Goal: Task Accomplishment & Management: Complete application form

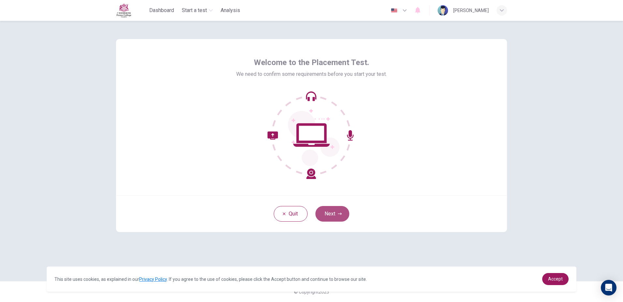
click at [336, 217] on button "Next" at bounding box center [332, 214] width 34 height 16
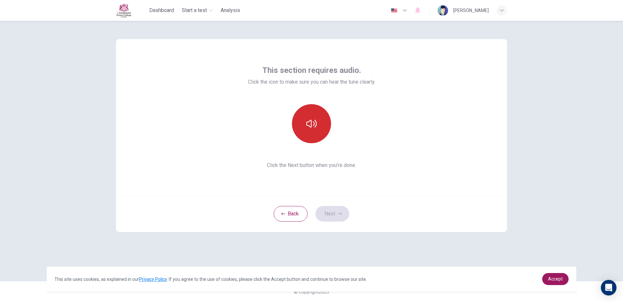
click at [330, 118] on div at bounding box center [311, 123] width 70 height 39
click at [310, 133] on button "button" at bounding box center [311, 123] width 39 height 39
click at [335, 218] on button "Next" at bounding box center [332, 214] width 34 height 16
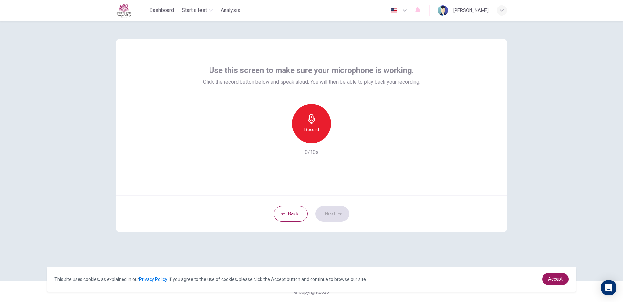
click at [316, 110] on div "Record" at bounding box center [311, 123] width 39 height 39
click at [326, 208] on button "Next" at bounding box center [332, 214] width 34 height 16
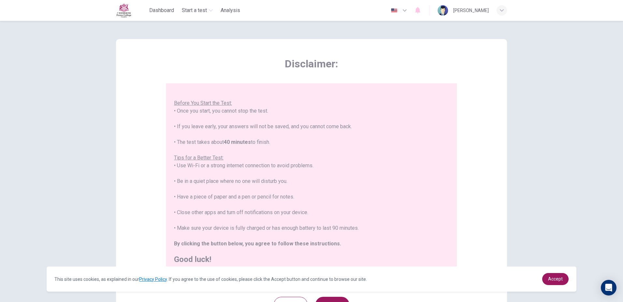
scroll to position [60, 0]
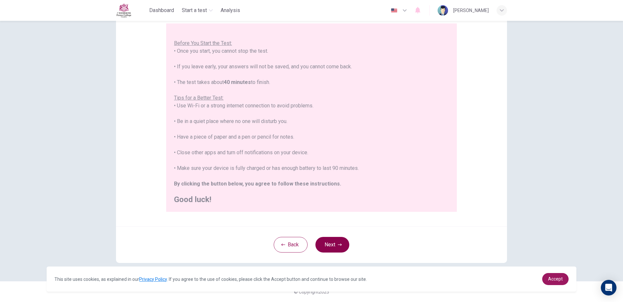
click at [341, 249] on button "Next" at bounding box center [332, 245] width 34 height 16
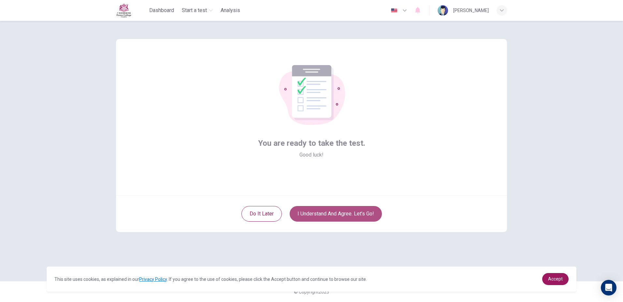
click at [371, 213] on button "I understand and agree. Let’s go!" at bounding box center [336, 214] width 92 height 16
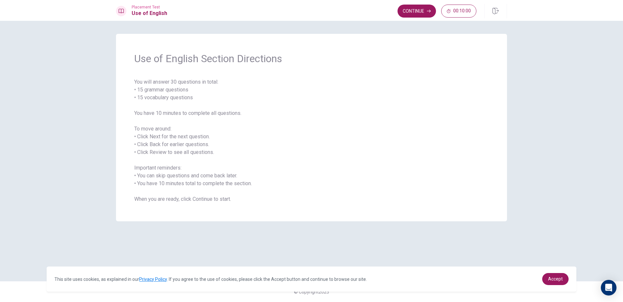
click at [143, 127] on span "You will answer 30 questions in total: • 15 grammar questions • 15 vocabulary q…" at bounding box center [311, 140] width 355 height 125
click at [424, 14] on button "Continue" at bounding box center [417, 11] width 38 height 13
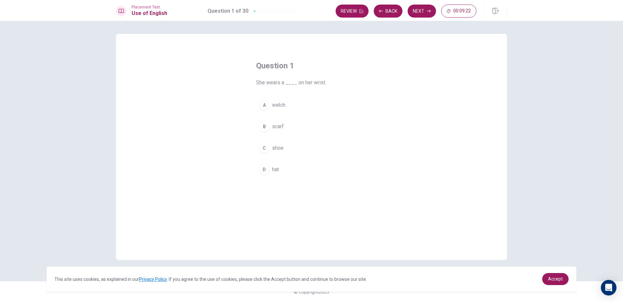
click at [241, 41] on div "Question 1 She wears a ____ on her wrist. A watch B scarf C shoe D hat" at bounding box center [311, 147] width 391 height 226
click at [260, 123] on div "B" at bounding box center [264, 127] width 10 height 10
click at [430, 10] on icon "button" at bounding box center [429, 11] width 4 height 4
click at [271, 107] on button "A hot" at bounding box center [311, 105] width 111 height 16
click at [413, 12] on button "Next" at bounding box center [422, 11] width 28 height 13
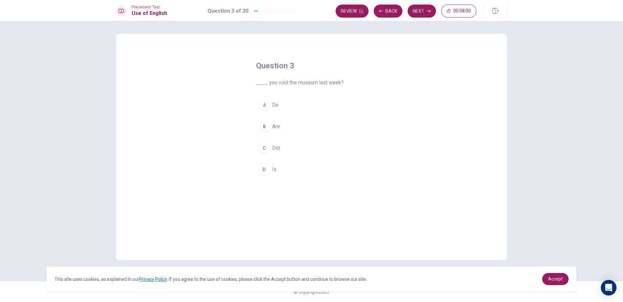
click at [282, 145] on button "C Did" at bounding box center [311, 148] width 111 height 16
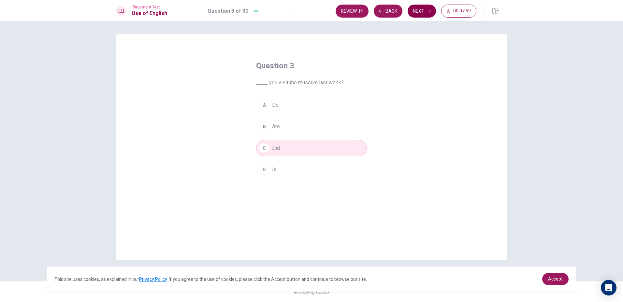
click at [422, 10] on button "Next" at bounding box center [422, 11] width 28 height 13
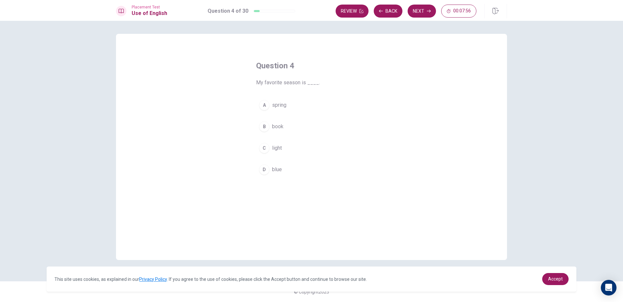
click at [274, 104] on span "spring" at bounding box center [279, 105] width 14 height 8
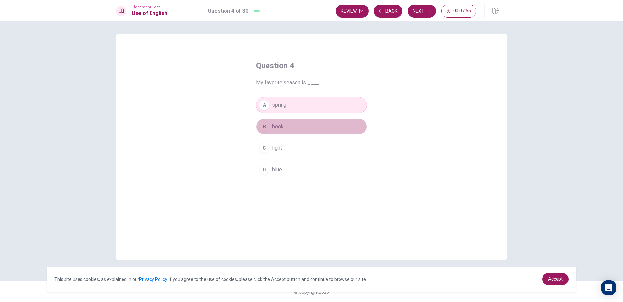
click at [297, 132] on button "B book" at bounding box center [311, 127] width 111 height 16
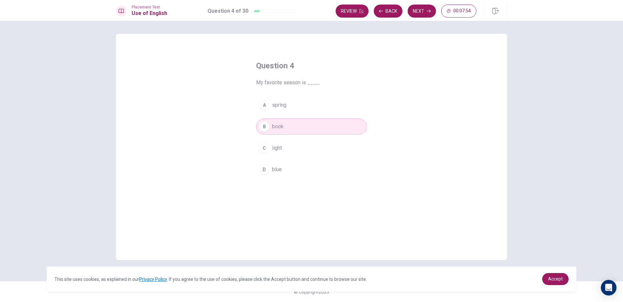
click at [284, 106] on span "spring" at bounding box center [279, 105] width 14 height 8
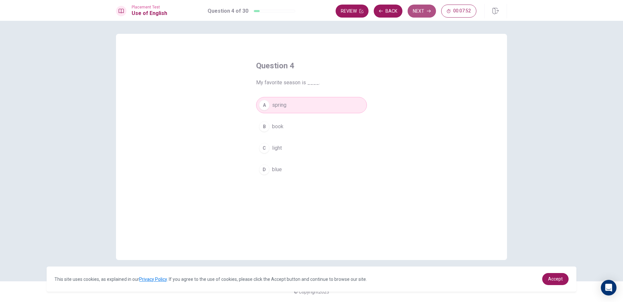
click at [420, 14] on button "Next" at bounding box center [422, 11] width 28 height 13
click at [272, 110] on button "A rice" at bounding box center [311, 105] width 111 height 16
click at [420, 7] on button "Next" at bounding box center [422, 11] width 28 height 13
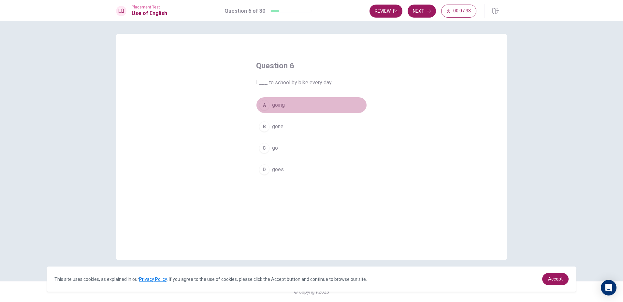
click at [279, 111] on button "A going" at bounding box center [311, 105] width 111 height 16
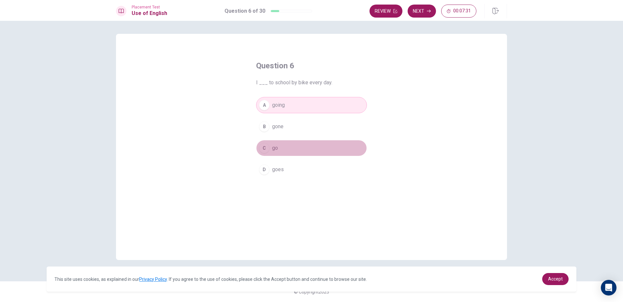
click at [277, 151] on span "go" at bounding box center [275, 148] width 6 height 8
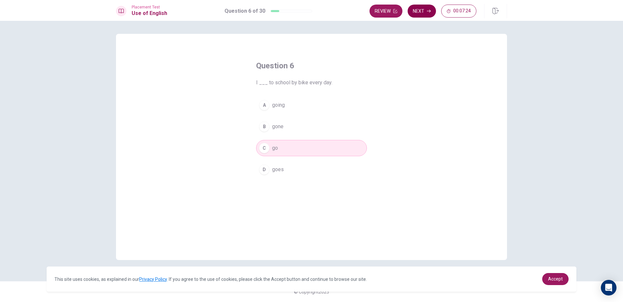
click at [415, 14] on button "Next" at bounding box center [422, 11] width 28 height 13
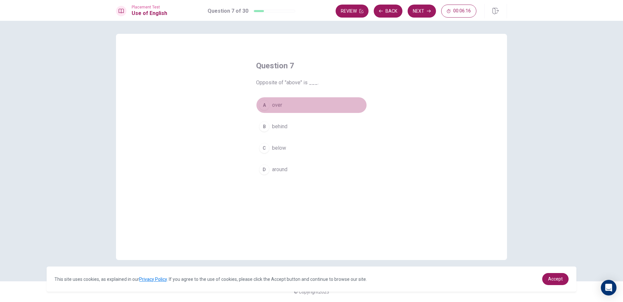
click at [279, 107] on span "over" at bounding box center [277, 105] width 10 height 8
click at [414, 11] on button "Next" at bounding box center [422, 11] width 28 height 13
click at [274, 127] on span "Did" at bounding box center [276, 127] width 8 height 8
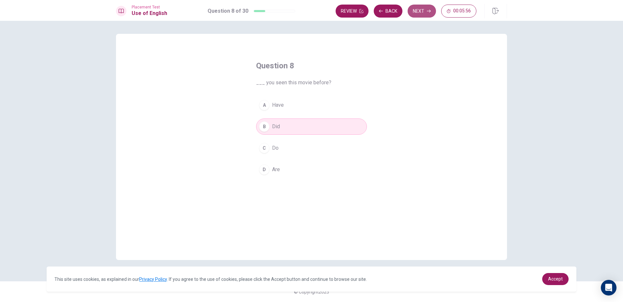
click at [424, 16] on button "Next" at bounding box center [422, 11] width 28 height 13
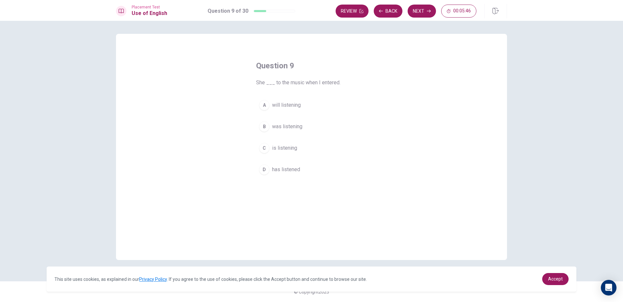
click at [285, 170] on span "has listened" at bounding box center [286, 170] width 28 height 8
click at [416, 14] on button "Next" at bounding box center [422, 11] width 28 height 13
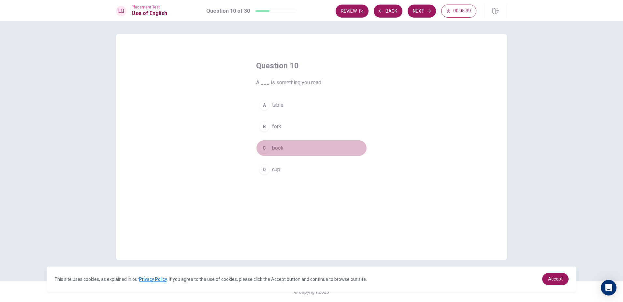
click at [299, 148] on button "C book" at bounding box center [311, 148] width 111 height 16
click at [428, 7] on button "Next" at bounding box center [422, 11] width 28 height 13
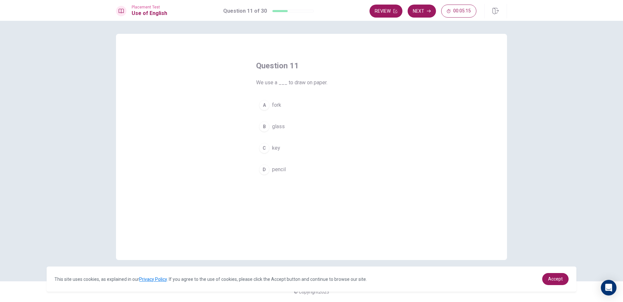
click at [286, 172] on button "D pencil" at bounding box center [311, 170] width 111 height 16
click at [413, 10] on button "Next" at bounding box center [422, 11] width 28 height 13
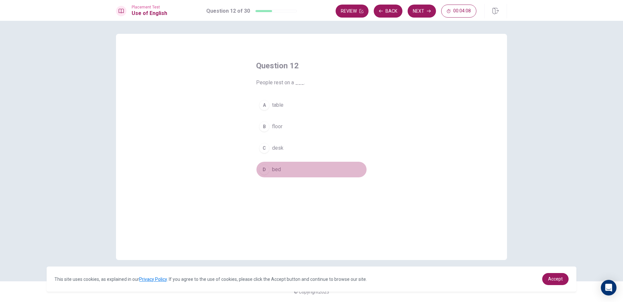
click at [267, 170] on div "D" at bounding box center [264, 170] width 10 height 10
click at [414, 12] on button "Next" at bounding box center [422, 11] width 28 height 13
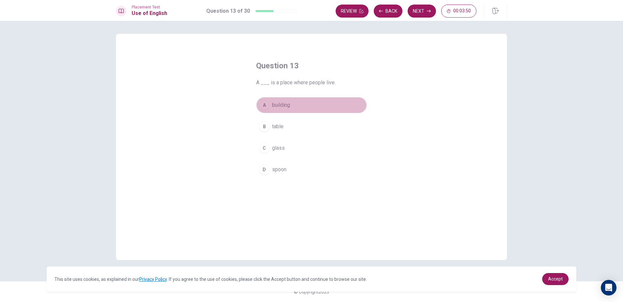
click at [273, 107] on span "building" at bounding box center [281, 105] width 18 height 8
click at [415, 15] on button "Next" at bounding box center [422, 11] width 28 height 13
click at [273, 165] on button "D lamp" at bounding box center [311, 170] width 111 height 16
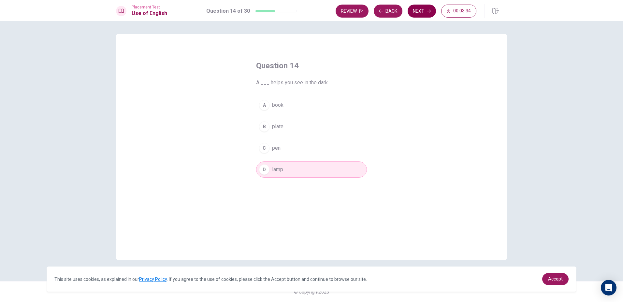
click at [415, 9] on button "Next" at bounding box center [422, 11] width 28 height 13
click at [278, 166] on span "Plate" at bounding box center [278, 170] width 12 height 8
click at [424, 11] on button "Next" at bounding box center [422, 11] width 28 height 13
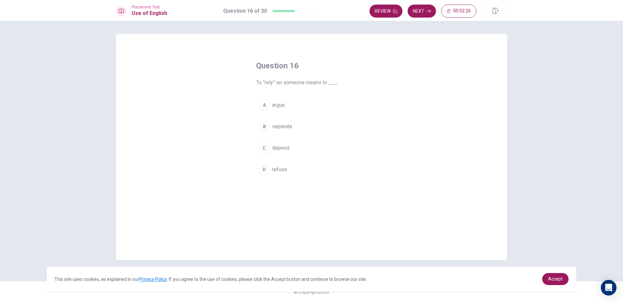
click at [264, 109] on div "A" at bounding box center [264, 105] width 10 height 10
click at [415, 11] on button "Next" at bounding box center [422, 11] width 28 height 13
click at [285, 137] on div "A totally empty B looking strange C missing something D full of people" at bounding box center [311, 137] width 111 height 81
click at [286, 133] on button "B looking strange" at bounding box center [311, 127] width 111 height 16
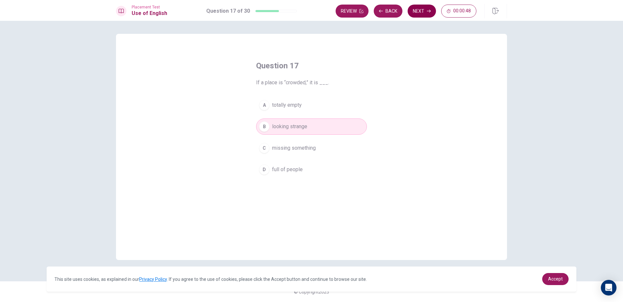
click at [409, 12] on button "Next" at bounding box center [422, 11] width 28 height 13
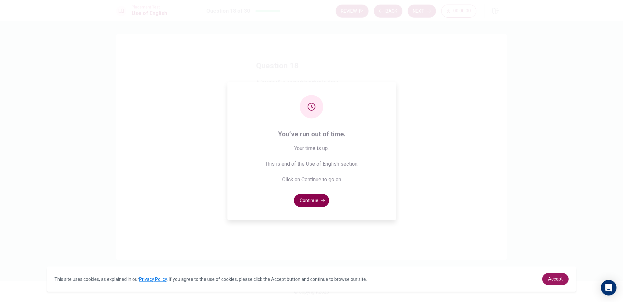
click at [318, 198] on button "Continue" at bounding box center [311, 200] width 35 height 13
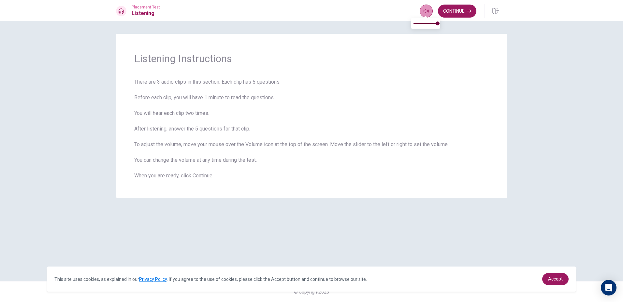
click at [422, 13] on button "button" at bounding box center [426, 11] width 13 height 13
click at [428, 10] on icon "button" at bounding box center [426, 10] width 5 height 5
click at [446, 15] on button "Continue" at bounding box center [457, 11] width 38 height 13
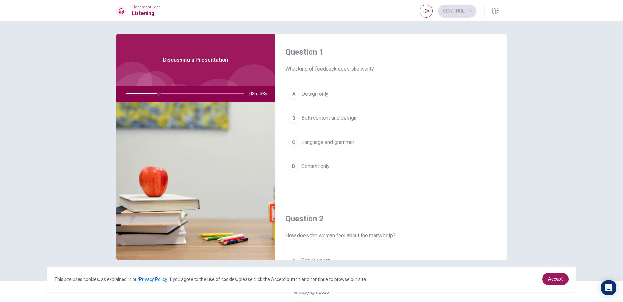
drag, startPoint x: 157, startPoint y: 92, endPoint x: 153, endPoint y: 94, distance: 3.9
click at [153, 94] on div at bounding box center [184, 94] width 131 height 16
drag, startPoint x: 158, startPoint y: 93, endPoint x: 149, endPoint y: 93, distance: 9.1
click at [149, 93] on div at bounding box center [184, 94] width 131 height 16
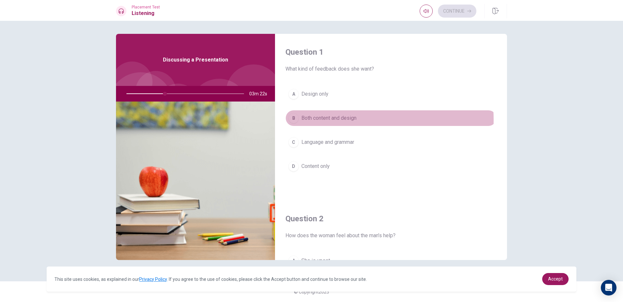
click at [308, 120] on span "Both content and design" at bounding box center [328, 118] width 55 height 8
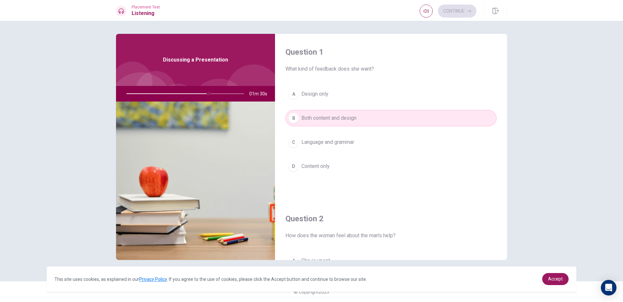
scroll to position [163, 0]
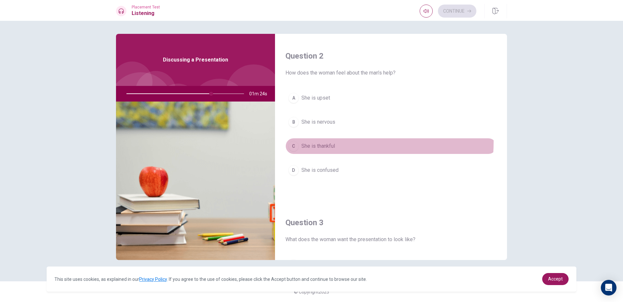
drag, startPoint x: 315, startPoint y: 142, endPoint x: 320, endPoint y: 140, distance: 5.2
click at [320, 140] on button "C She is thankful" at bounding box center [390, 146] width 211 height 16
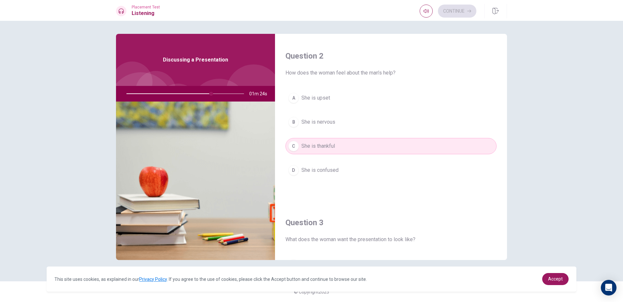
scroll to position [326, 0]
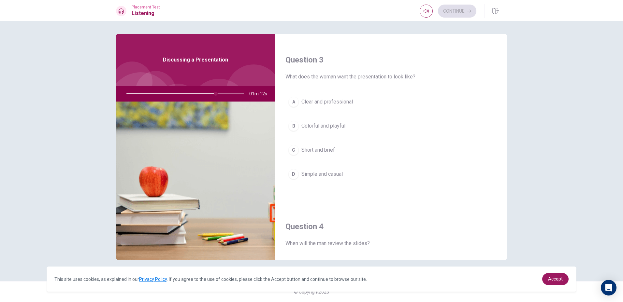
click at [323, 127] on span "Colorful and playful" at bounding box center [323, 126] width 44 height 8
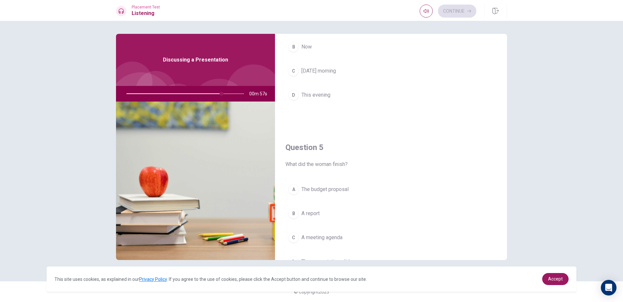
scroll to position [608, 0]
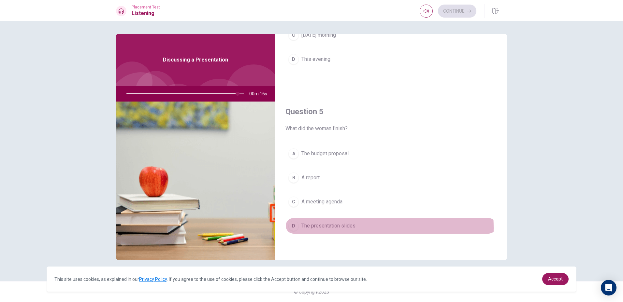
click at [310, 228] on span "The presentation slides" at bounding box center [328, 226] width 54 height 8
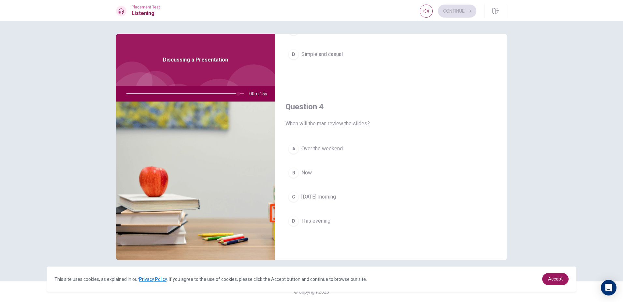
scroll to position [445, 0]
click at [323, 153] on span "Over the weekend" at bounding box center [321, 150] width 41 height 8
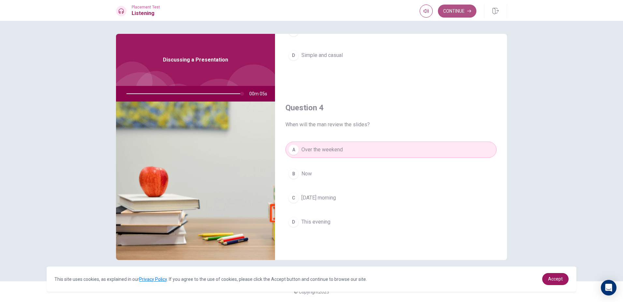
click at [461, 15] on button "Continue" at bounding box center [457, 11] width 38 height 13
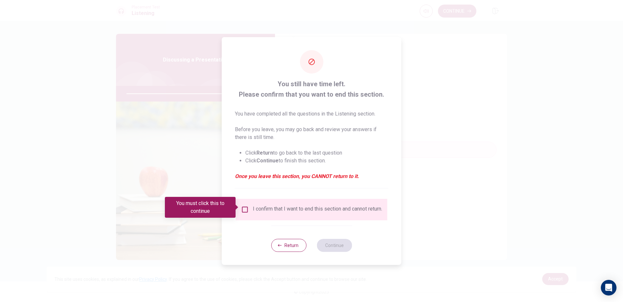
click at [249, 206] on div "I confirm that I want to end this section and cannot return." at bounding box center [311, 210] width 141 height 8
click at [292, 248] on button "Return" at bounding box center [288, 245] width 35 height 13
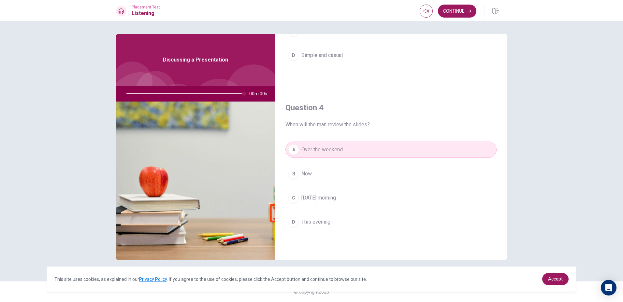
scroll to position [608, 0]
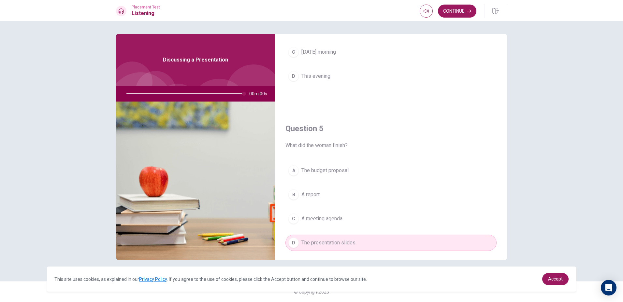
type input "0"
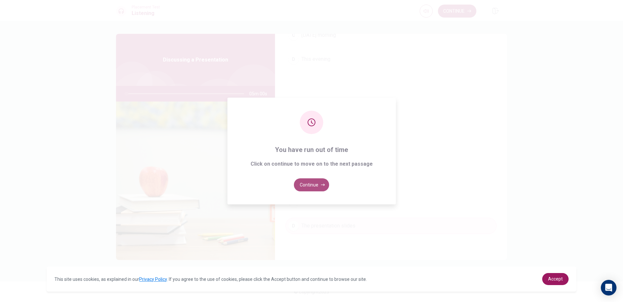
click at [322, 181] on button "Continue" at bounding box center [311, 185] width 35 height 13
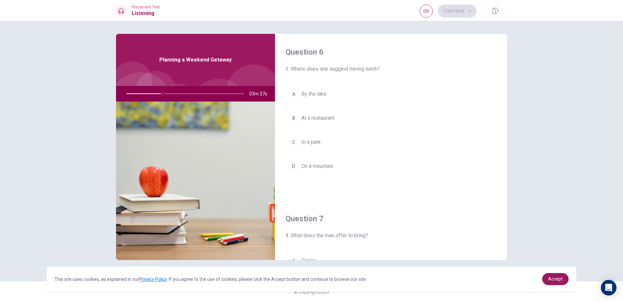
scroll to position [33, 0]
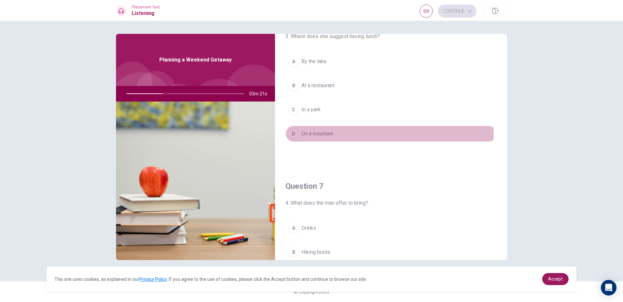
click at [324, 135] on span "On a mountain" at bounding box center [317, 134] width 32 height 8
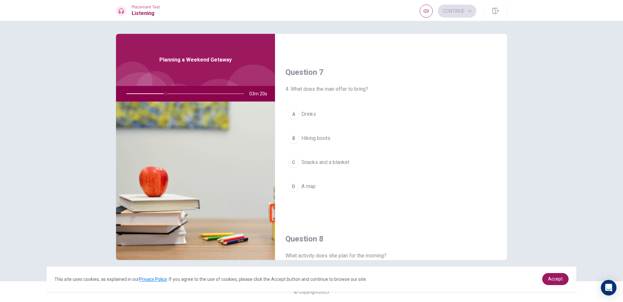
scroll to position [163, 0]
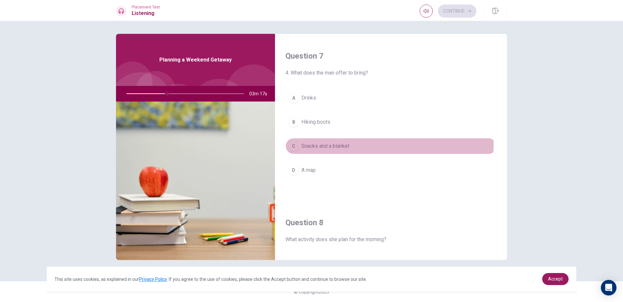
click at [316, 143] on span "Snacks and a blanket" at bounding box center [325, 146] width 48 height 8
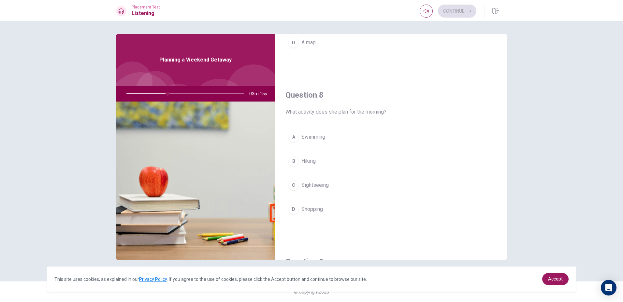
scroll to position [326, 0]
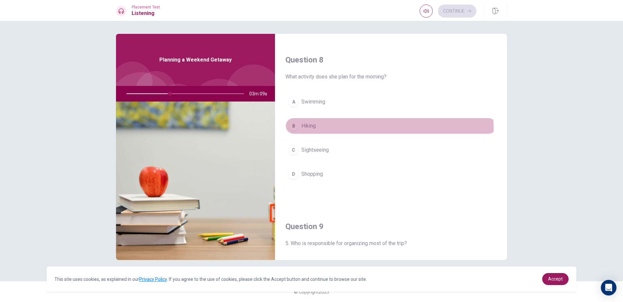
click at [316, 129] on button "B Hiking" at bounding box center [390, 126] width 211 height 16
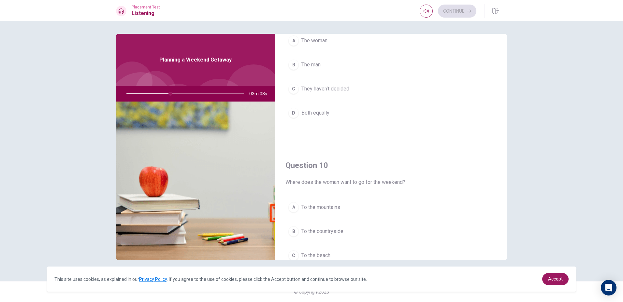
scroll to position [489, 0]
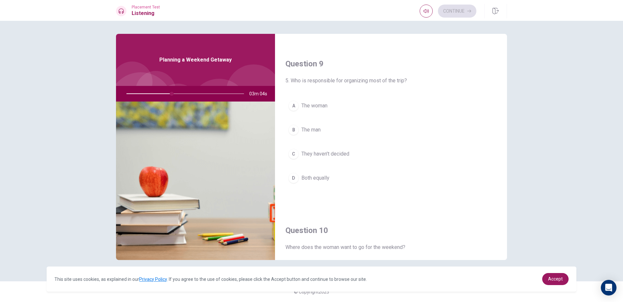
drag, startPoint x: 315, startPoint y: 102, endPoint x: 310, endPoint y: 104, distance: 5.2
click at [310, 104] on span "The woman" at bounding box center [314, 106] width 26 height 8
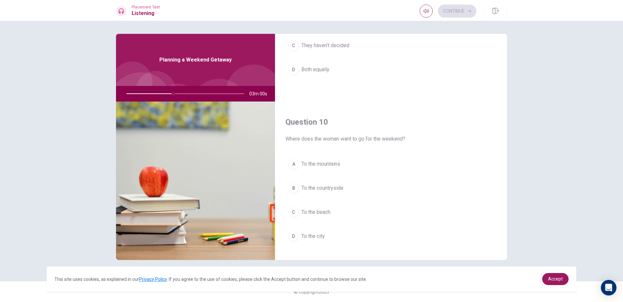
scroll to position [608, 0]
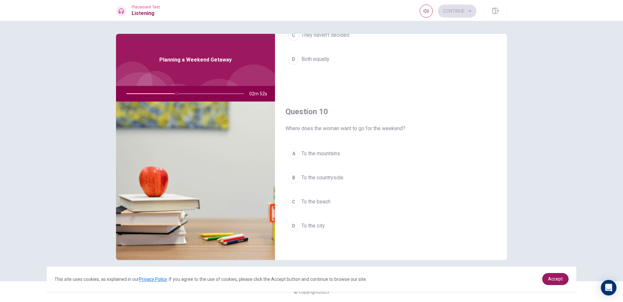
click at [327, 154] on span "To the mountains" at bounding box center [320, 154] width 39 height 8
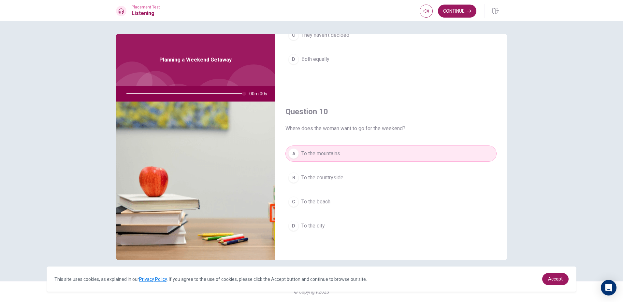
type input "0"
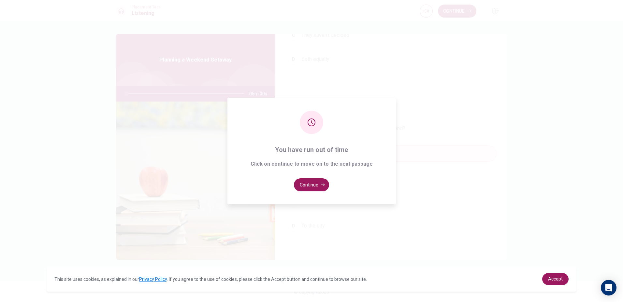
click at [309, 194] on div "You have run out of time Click on continue to move on to the next passage Conti…" at bounding box center [311, 151] width 168 height 107
click at [306, 188] on button "Continue" at bounding box center [311, 185] width 35 height 13
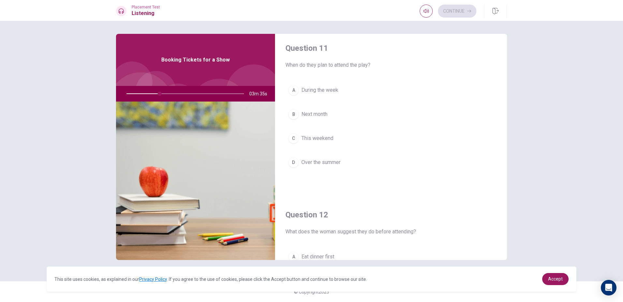
scroll to position [0, 0]
click at [317, 145] on span "This weekend" at bounding box center [317, 142] width 32 height 8
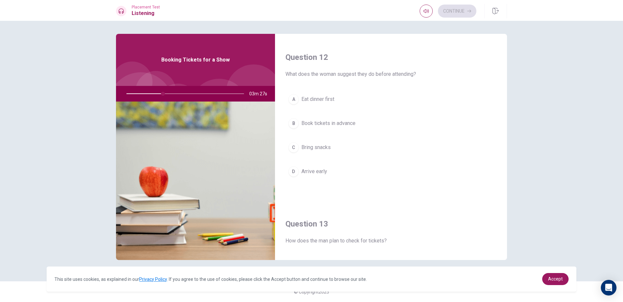
scroll to position [163, 0]
click at [317, 123] on span "Book tickets in advance" at bounding box center [328, 122] width 54 height 8
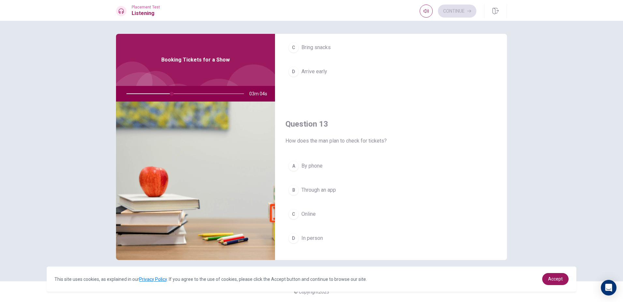
scroll to position [261, 0]
click at [307, 211] on button "C Online" at bounding box center [390, 215] width 211 height 16
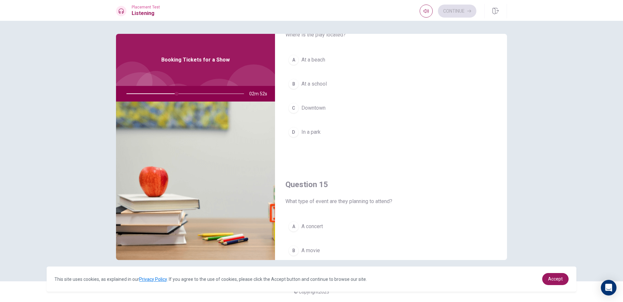
scroll to position [608, 0]
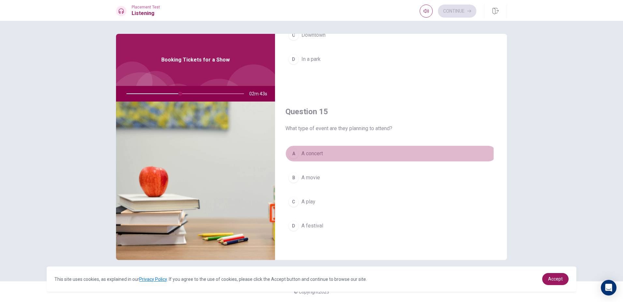
click at [296, 153] on div "A" at bounding box center [293, 154] width 10 height 10
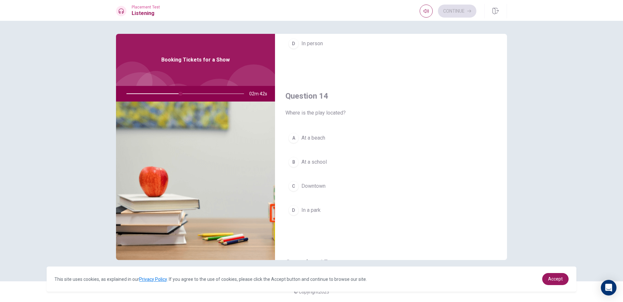
scroll to position [445, 0]
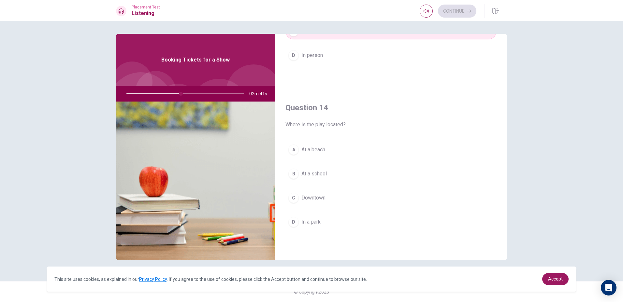
click at [300, 174] on button "B At a school" at bounding box center [390, 174] width 211 height 16
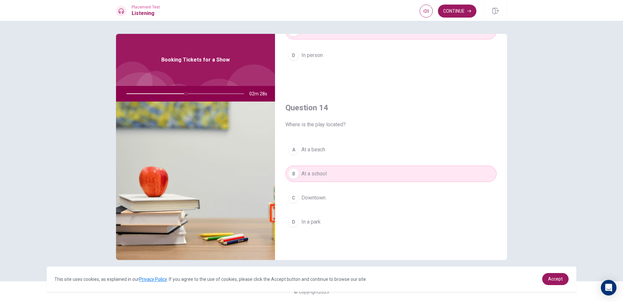
click at [324, 203] on button "C Downtown" at bounding box center [390, 198] width 211 height 16
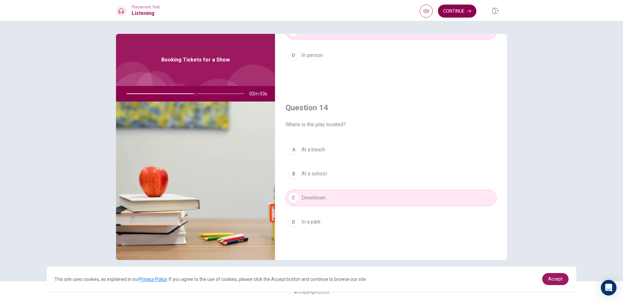
click at [466, 14] on button "Continue" at bounding box center [457, 11] width 38 height 13
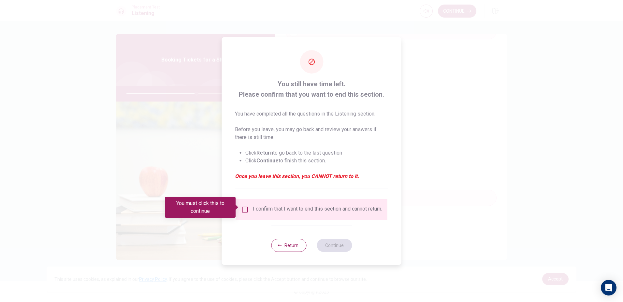
click at [246, 212] on div "I confirm that I want to end this section and cannot return." at bounding box center [311, 210] width 141 height 8
click at [243, 207] on input "You must click this to continue" at bounding box center [245, 210] width 8 height 8
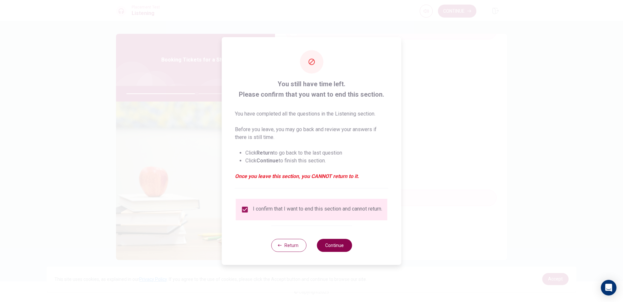
click at [331, 246] on button "Continue" at bounding box center [334, 245] width 35 height 13
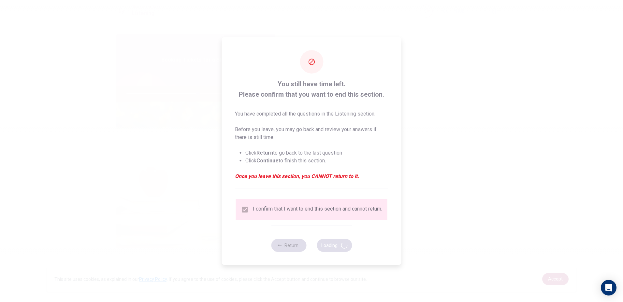
type input "61"
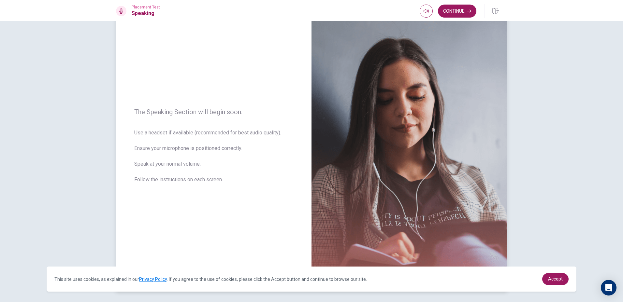
scroll to position [50, 0]
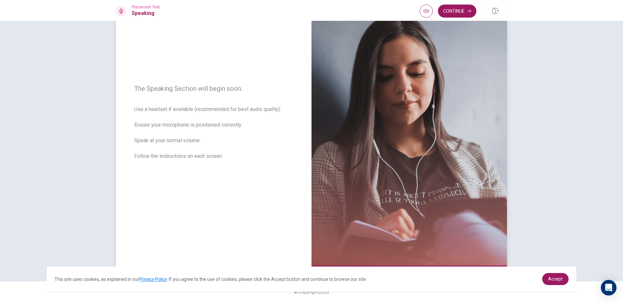
click at [200, 144] on span "Use a headset if available (recommended for best audio quality). Ensure your mi…" at bounding box center [213, 137] width 159 height 63
click at [222, 157] on span "Use a headset if available (recommended for best audio quality). Ensure your mi…" at bounding box center [213, 137] width 159 height 63
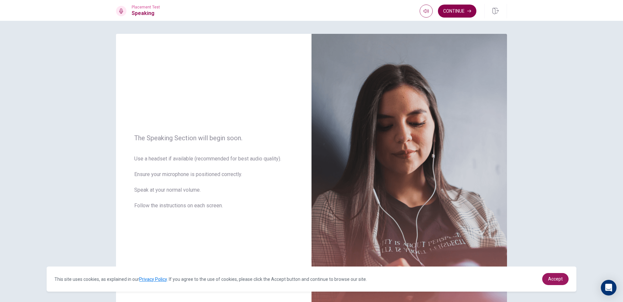
click at [467, 14] on button "Continue" at bounding box center [457, 11] width 38 height 13
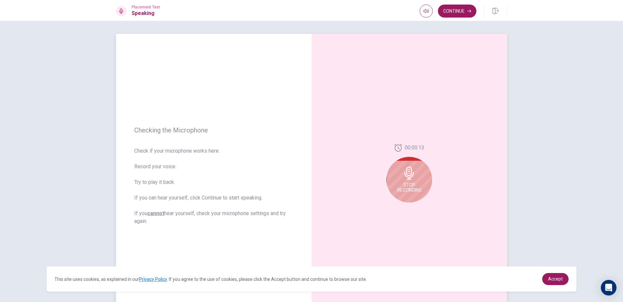
click at [402, 164] on div "Stop Recording" at bounding box center [409, 180] width 46 height 46
click at [410, 175] on icon at bounding box center [410, 175] width 13 height 13
click at [412, 207] on button "Play Audio" at bounding box center [416, 207] width 9 height 9
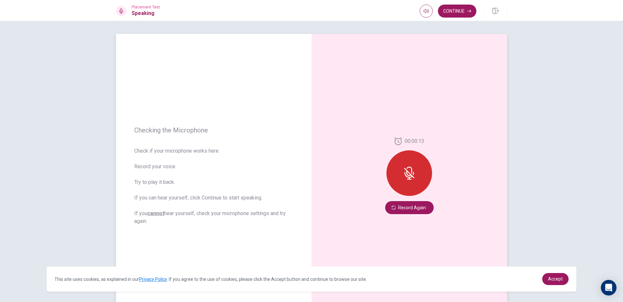
click at [409, 175] on icon at bounding box center [408, 173] width 5 height 6
click at [407, 170] on icon at bounding box center [409, 173] width 13 height 13
click at [421, 213] on button "Record Again" at bounding box center [409, 207] width 49 height 13
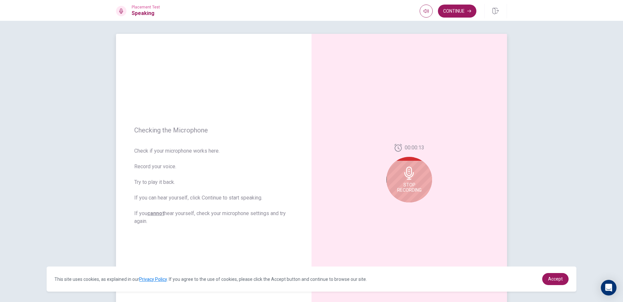
click at [402, 181] on div "Stop Recording" at bounding box center [409, 180] width 46 height 46
click at [417, 206] on button "Play Audio" at bounding box center [416, 207] width 9 height 9
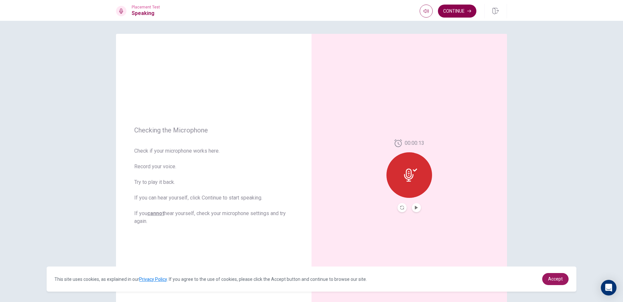
click at [459, 13] on button "Continue" at bounding box center [457, 11] width 38 height 13
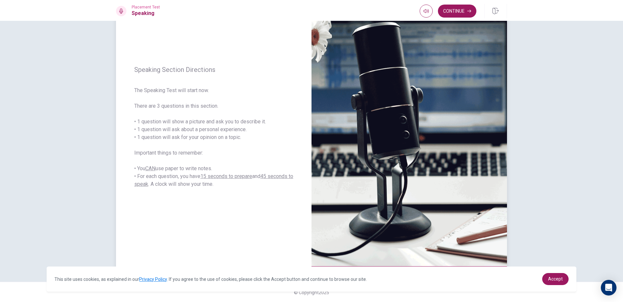
scroll to position [50, 0]
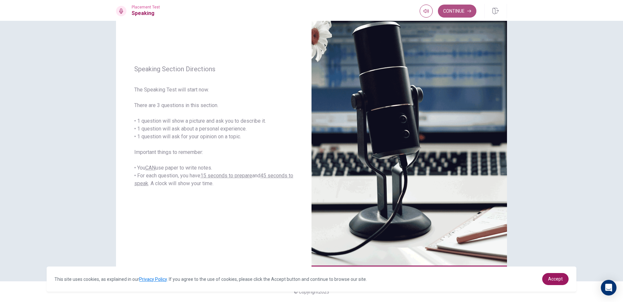
click at [468, 7] on button "Continue" at bounding box center [457, 11] width 38 height 13
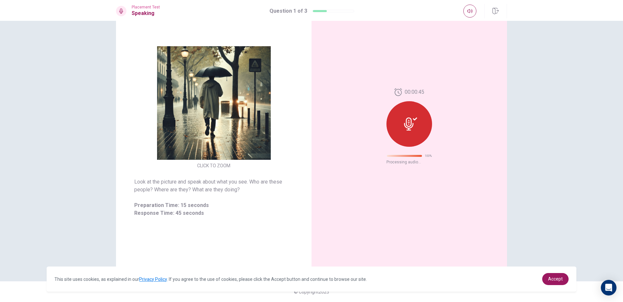
scroll to position [0, 0]
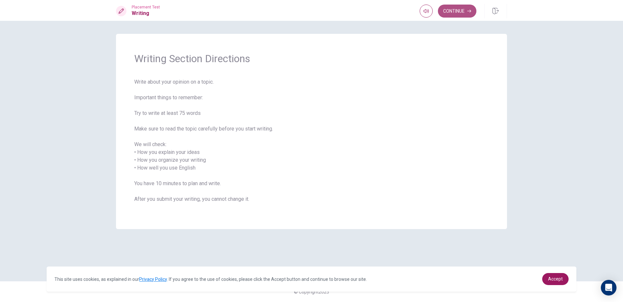
click at [463, 10] on button "Continue" at bounding box center [457, 11] width 38 height 13
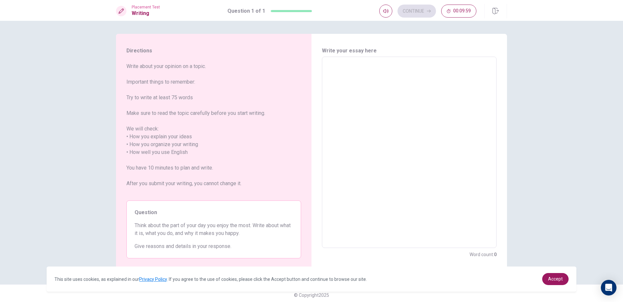
click at [391, 99] on textarea at bounding box center [410, 152] width 166 height 181
type textarea "j"
type textarea "x"
type textarea "jd"
type textarea "x"
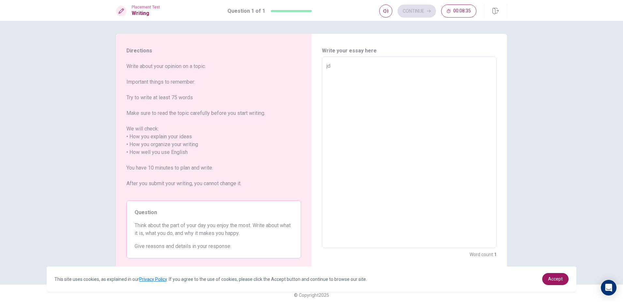
type textarea "jds"
type textarea "x"
type textarea "jd"
type textarea "x"
type textarea "j"
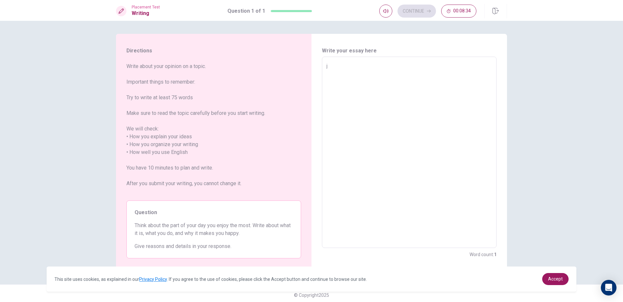
type textarea "x"
type textarea "H"
type textarea "x"
type textarea "Ho"
type textarea "x"
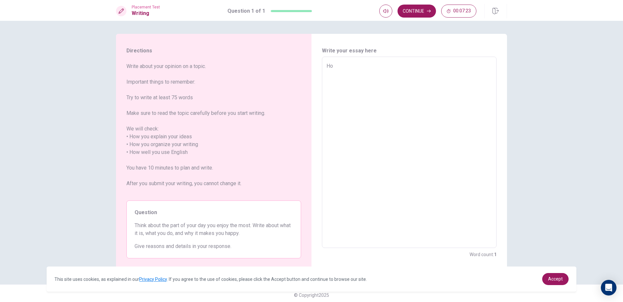
type textarea "How"
type textarea "x"
type textarea "How"
type textarea "x"
type textarea "How"
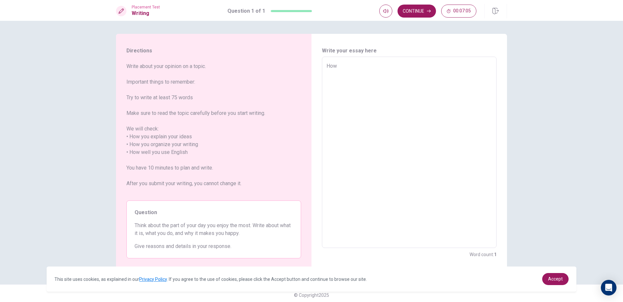
type textarea "x"
type textarea "Ho"
type textarea "x"
type textarea "H"
type textarea "x"
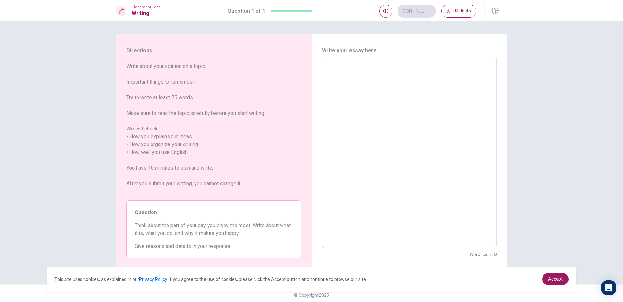
type textarea "H"
type textarea "x"
type textarea "Hw"
type textarea "x"
type textarea "Hwo"
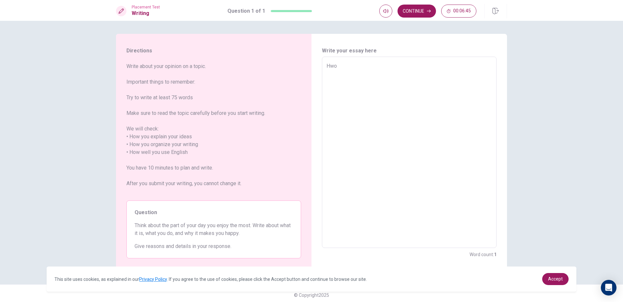
type textarea "x"
type textarea "Hw"
type textarea "x"
type textarea "H"
type textarea "x"
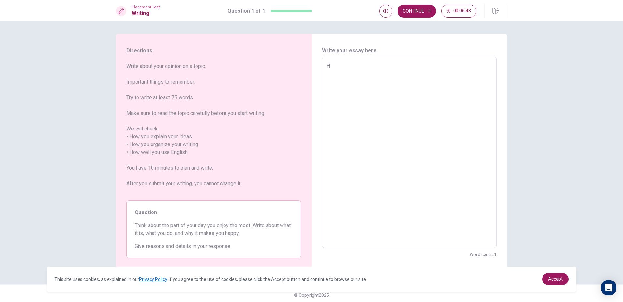
type textarea "Ho"
type textarea "x"
type textarea "How"
type textarea "x"
type textarea "Ho"
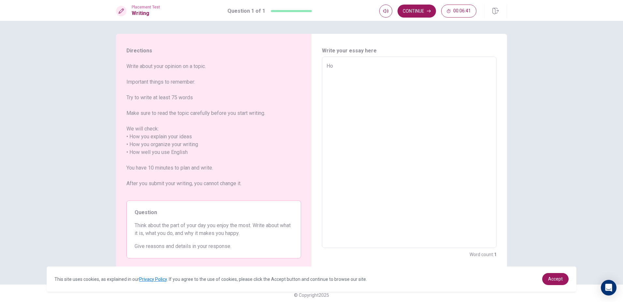
type textarea "x"
type textarea "How"
type textarea "x"
type textarea "How"
type textarea "x"
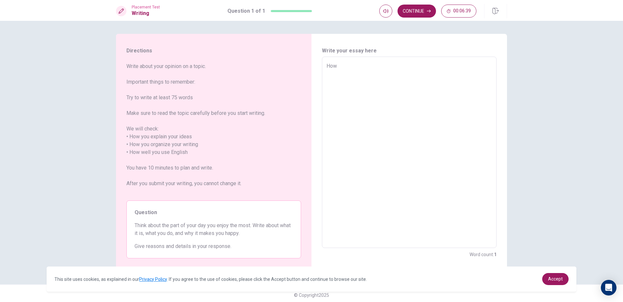
type textarea "How I"
type textarea "x"
type textarea "How I"
type textarea "x"
type textarea "How I e"
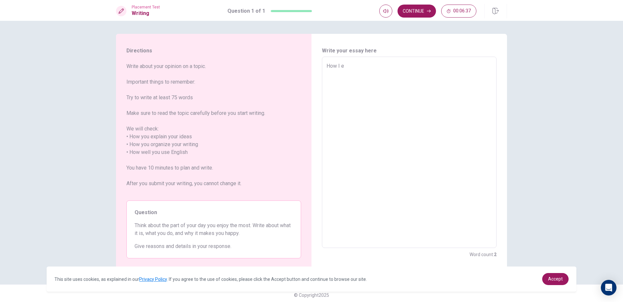
type textarea "x"
type textarea "How I ex"
type textarea "x"
type textarea "How I exp"
type textarea "x"
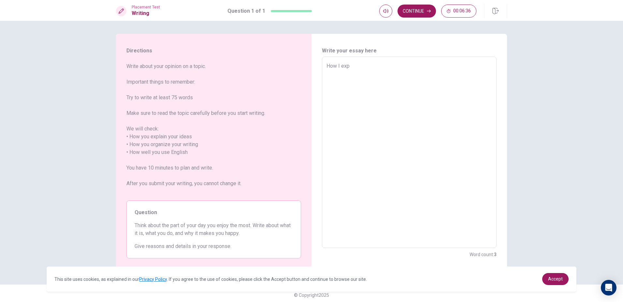
type textarea "How I expa"
type textarea "x"
type textarea "How I exp"
type textarea "x"
type textarea "How I expl"
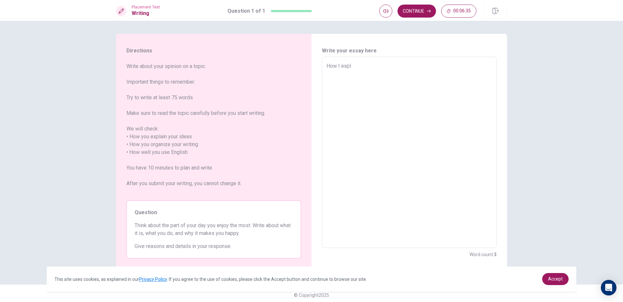
type textarea "x"
type textarea "How I expla"
type textarea "x"
type textarea "How I explai"
type textarea "x"
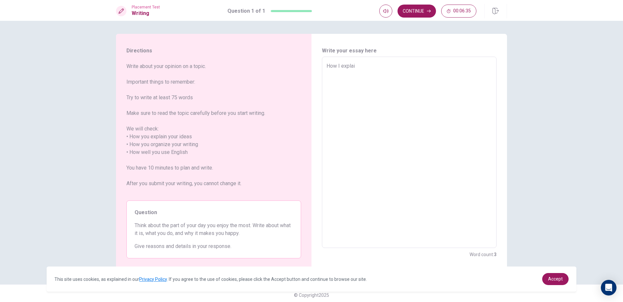
type textarea "How I explain"
type textarea "x"
type textarea "How I explain"
type textarea "x"
type textarea "How I explain y"
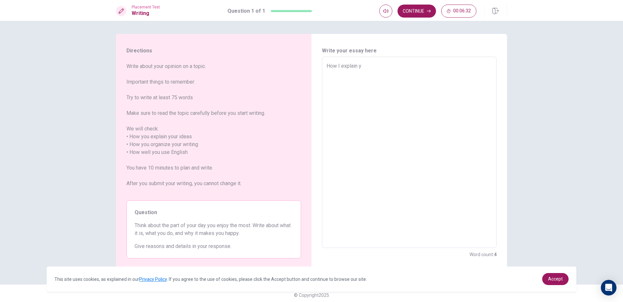
type textarea "x"
type textarea "How I explain yo"
type textarea "x"
type textarea "How I explain you"
type textarea "x"
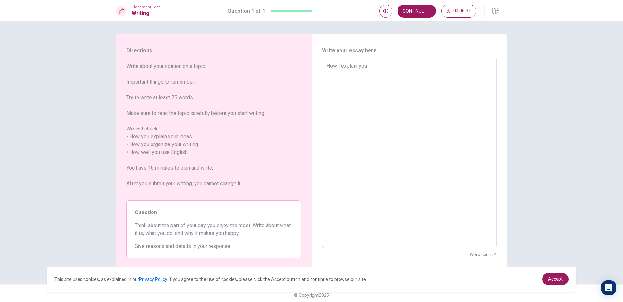
type textarea "How I explain your"
type textarea "x"
type textarea "How I explain your"
type textarea "x"
type textarea "How I explain your i"
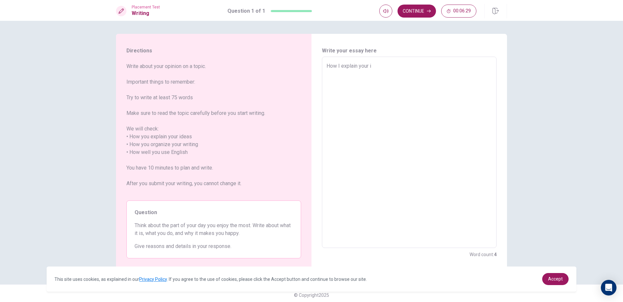
type textarea "x"
type textarea "How I explain your id"
type textarea "x"
type textarea "How I explain your ide"
type textarea "x"
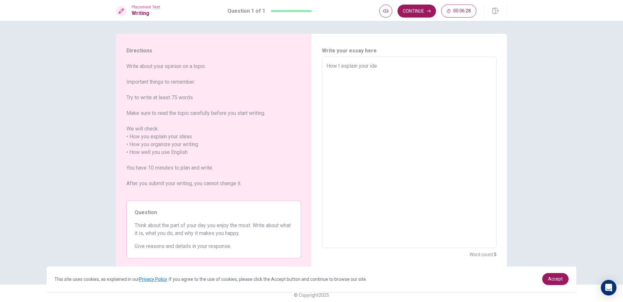
type textarea "How I explain your idea"
type textarea "x"
type textarea "How I explain your ideas"
type textarea "x"
type textarea "How I explain your ideas?"
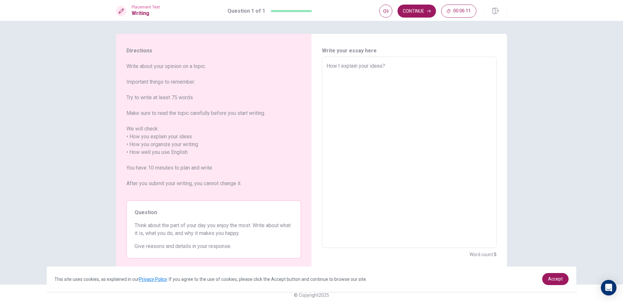
type textarea "x"
type textarea "How I explain your ideas"
type textarea "x"
type textarea "How I explain your idea"
type textarea "x"
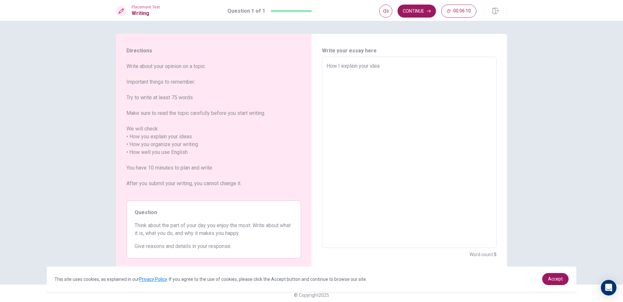
type textarea "How I explain your ide"
type textarea "x"
type textarea "How I explain your id"
type textarea "x"
type textarea "How I explain your i"
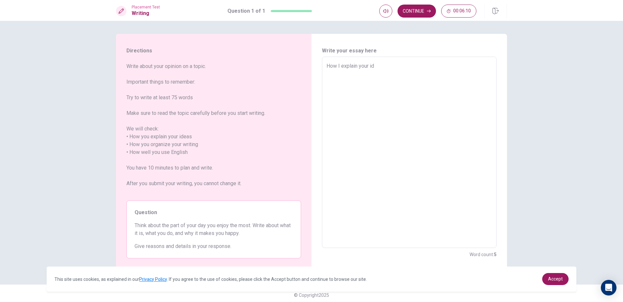
type textarea "x"
type textarea "How I explain your"
type textarea "x"
type textarea "How I explain your m"
type textarea "x"
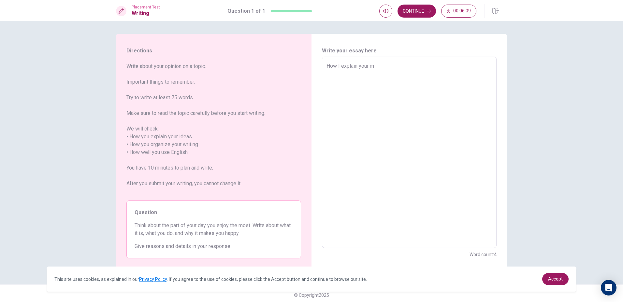
type textarea "How I explain your my"
type textarea "x"
type textarea "How I explain your my"
type textarea "x"
type textarea "How I explain your my i"
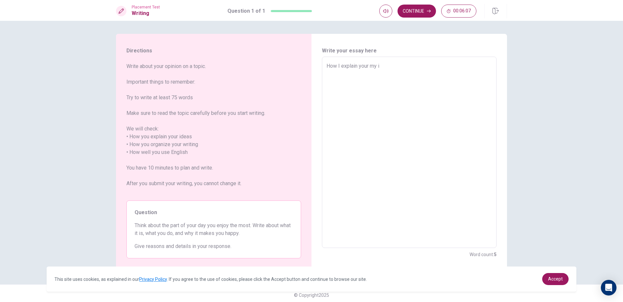
type textarea "x"
type textarea "How I explain your my id"
type textarea "x"
type textarea "How I explain your my ide"
type textarea "x"
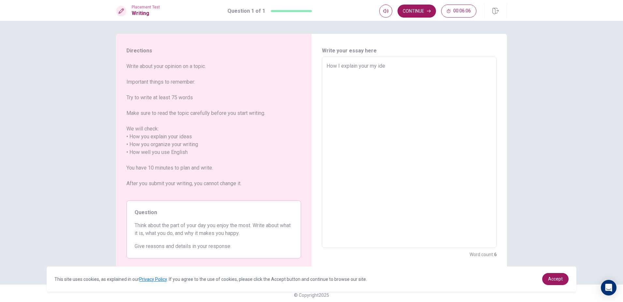
type textarea "How I explain your my idea"
type textarea "x"
type textarea "How I explain your my ideas"
type textarea "x"
type textarea "How I explain your my ideas?"
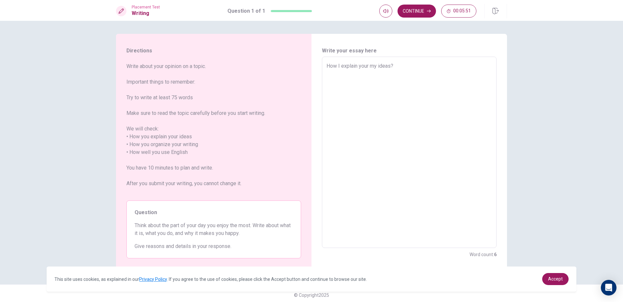
type textarea "x"
type textarea "How I explain your my ideas"
type textarea "x"
type textarea "How I explain your my idea"
type textarea "x"
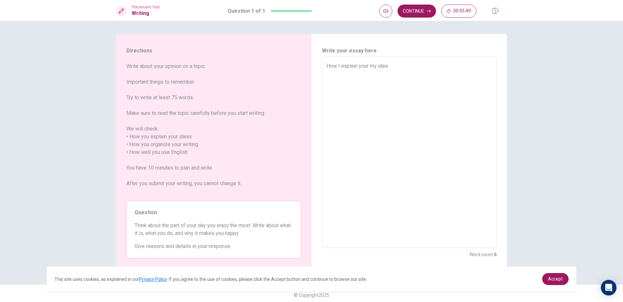
type textarea "How I explain your my ide"
type textarea "x"
type textarea "How I explain your my id"
type textarea "x"
type textarea "How I explain your my i"
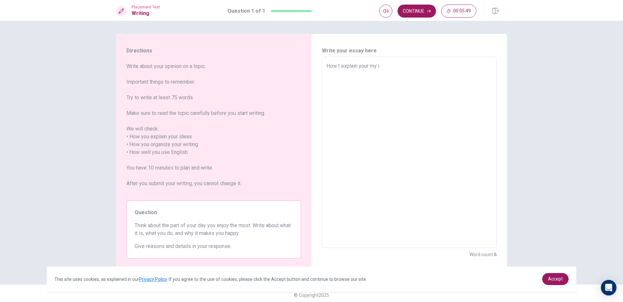
type textarea "x"
type textarea "How I explain your my"
type textarea "x"
type textarea "How I explain your my"
type textarea "x"
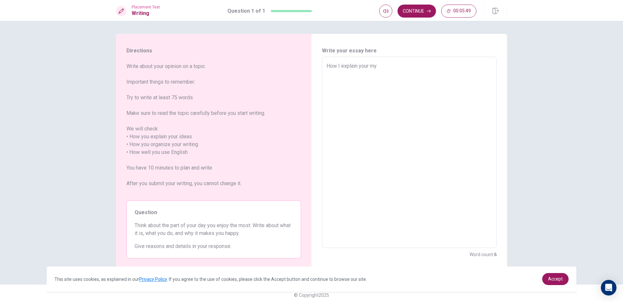
type textarea "How I explain your m"
type textarea "x"
type textarea "How I explain your"
type textarea "x"
type textarea "How I explain your"
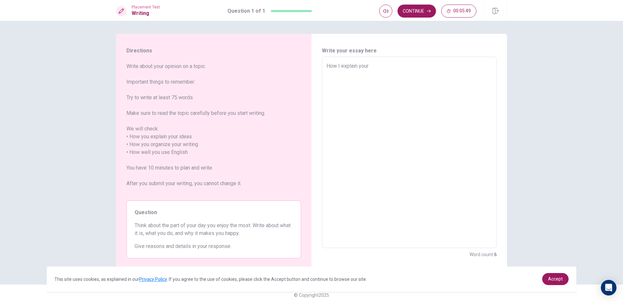
type textarea "x"
type textarea "How I explain you"
type textarea "x"
type textarea "How I explain yo"
type textarea "x"
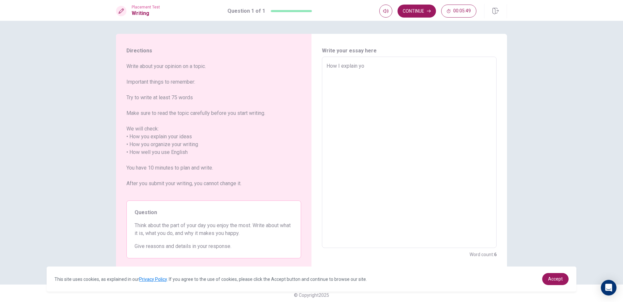
type textarea "How I explain y"
type textarea "x"
type textarea "How I explain"
type textarea "x"
type textarea "How I explain"
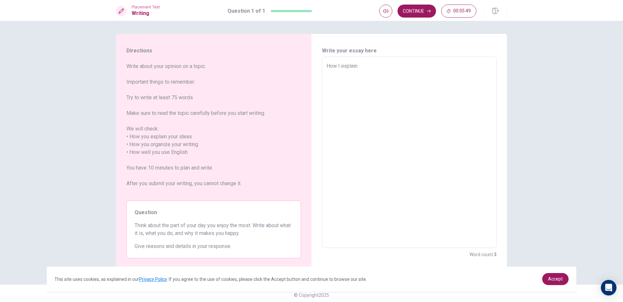
type textarea "x"
type textarea "How I explai"
type textarea "x"
type textarea "How I expla"
type textarea "x"
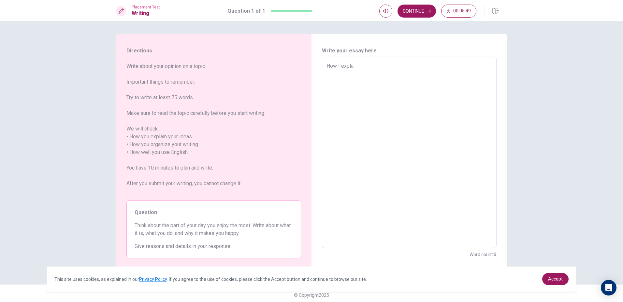
type textarea "How I expl"
type textarea "x"
type textarea "How I exp"
type textarea "x"
type textarea "How I ex"
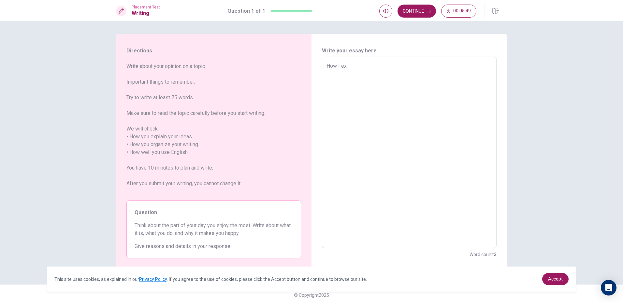
type textarea "x"
type textarea "How I e"
type textarea "x"
type textarea "How I"
type textarea "x"
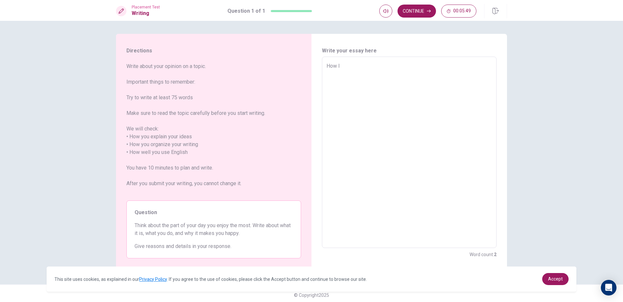
type textarea "How I"
type textarea "x"
type textarea "How"
type textarea "x"
type textarea "How"
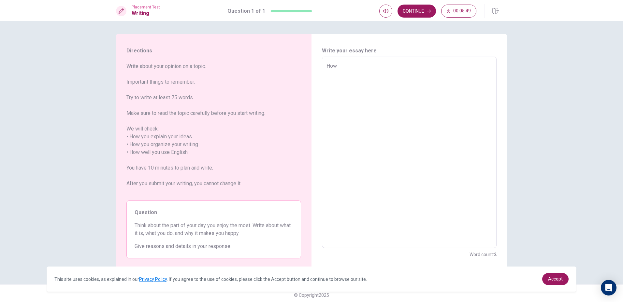
type textarea "x"
type textarea "Ho"
type textarea "x"
type textarea "H"
type textarea "x"
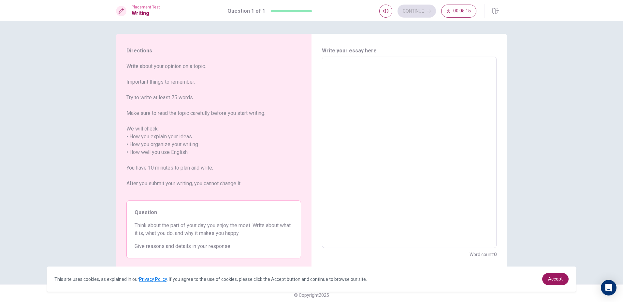
type textarea "C"
type textarea "x"
type textarea "Co"
type textarea "x"
type textarea "Coo"
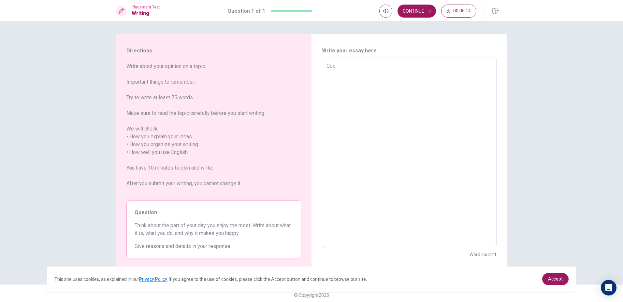
type textarea "x"
type textarea "Cook"
type textarea "x"
type textarea "Cooki"
type textarea "x"
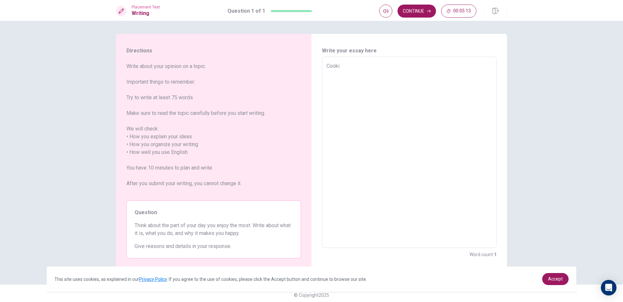
type textarea "Cookin"
type textarea "x"
type textarea "Cooking"
type textarea "x"
type textarea "Cooking"
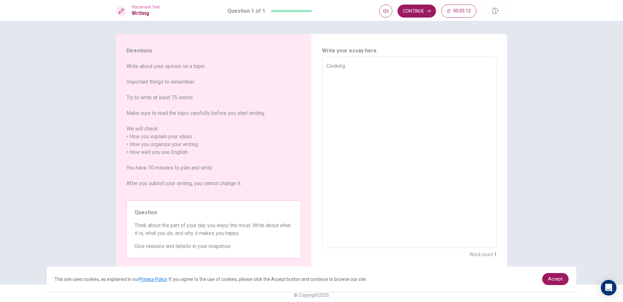
type textarea "x"
type textarea "Cooking i"
type textarea "x"
type textarea "Cooking is"
type textarea "x"
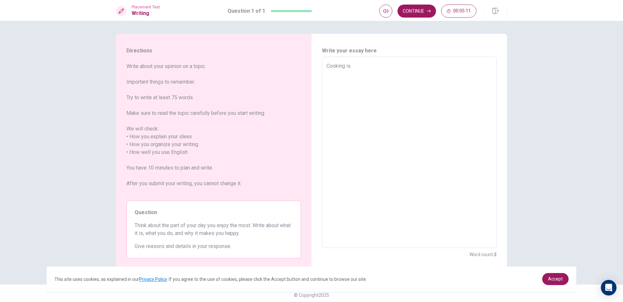
type textarea "Cooking is"
type textarea "x"
type textarea "Cooking is t"
click at [435, 66] on textarea "Cooking is the part of day I enjoy the most.Why?Because" at bounding box center [410, 152] width 166 height 181
click at [438, 66] on textarea "Cooking is the part of day I enjoy the most.Why?Because" at bounding box center [410, 152] width 166 height 181
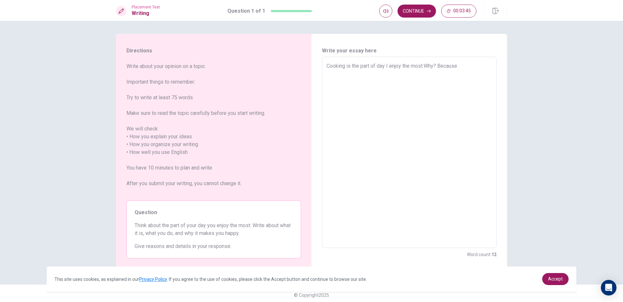
click at [467, 66] on textarea "Cooking is the part of day I enjoy the most.Why? Because" at bounding box center [410, 152] width 166 height 181
click at [343, 69] on textarea "Cooking is the part of day I enjoy the most.Why? Because I like cooking !" at bounding box center [410, 152] width 166 height 181
click at [360, 74] on textarea "Dinner time is the part of day I enjoy the most.Why? Because I like cooking !" at bounding box center [410, 152] width 166 height 181
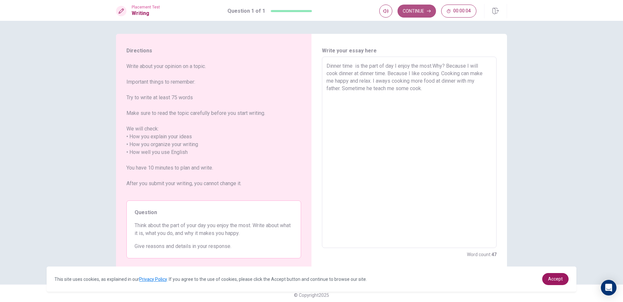
click at [427, 10] on icon "button" at bounding box center [429, 11] width 4 height 4
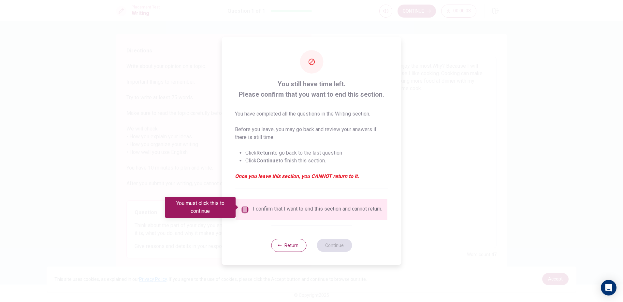
click at [242, 206] on input "You must click this to continue" at bounding box center [245, 210] width 8 height 8
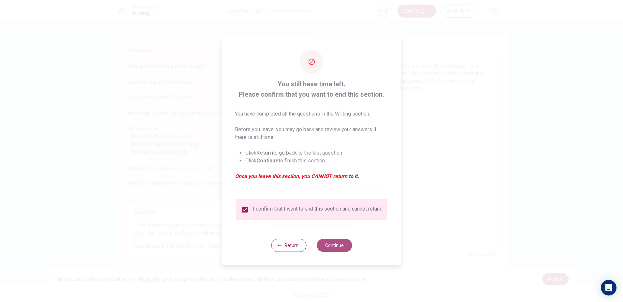
click at [339, 247] on button "Continue" at bounding box center [334, 245] width 35 height 13
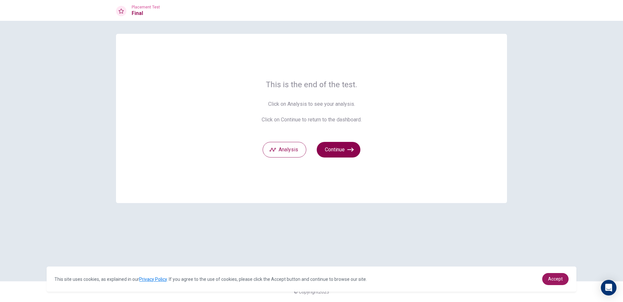
click at [352, 147] on icon "button" at bounding box center [350, 150] width 7 height 7
